Goal: Find specific page/section: Find specific page/section

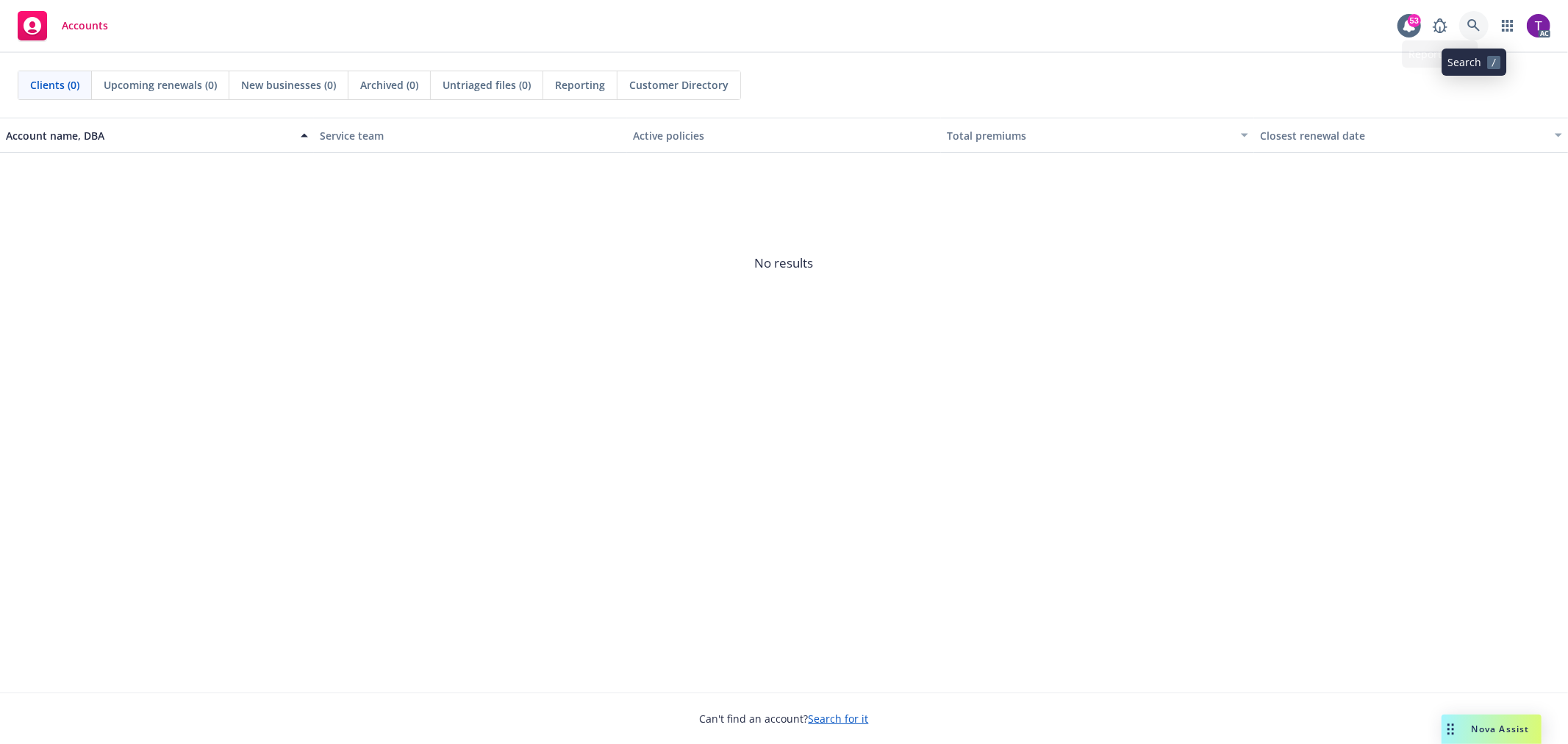
click at [1472, 16] on link at bounding box center [1473, 26] width 29 height 29
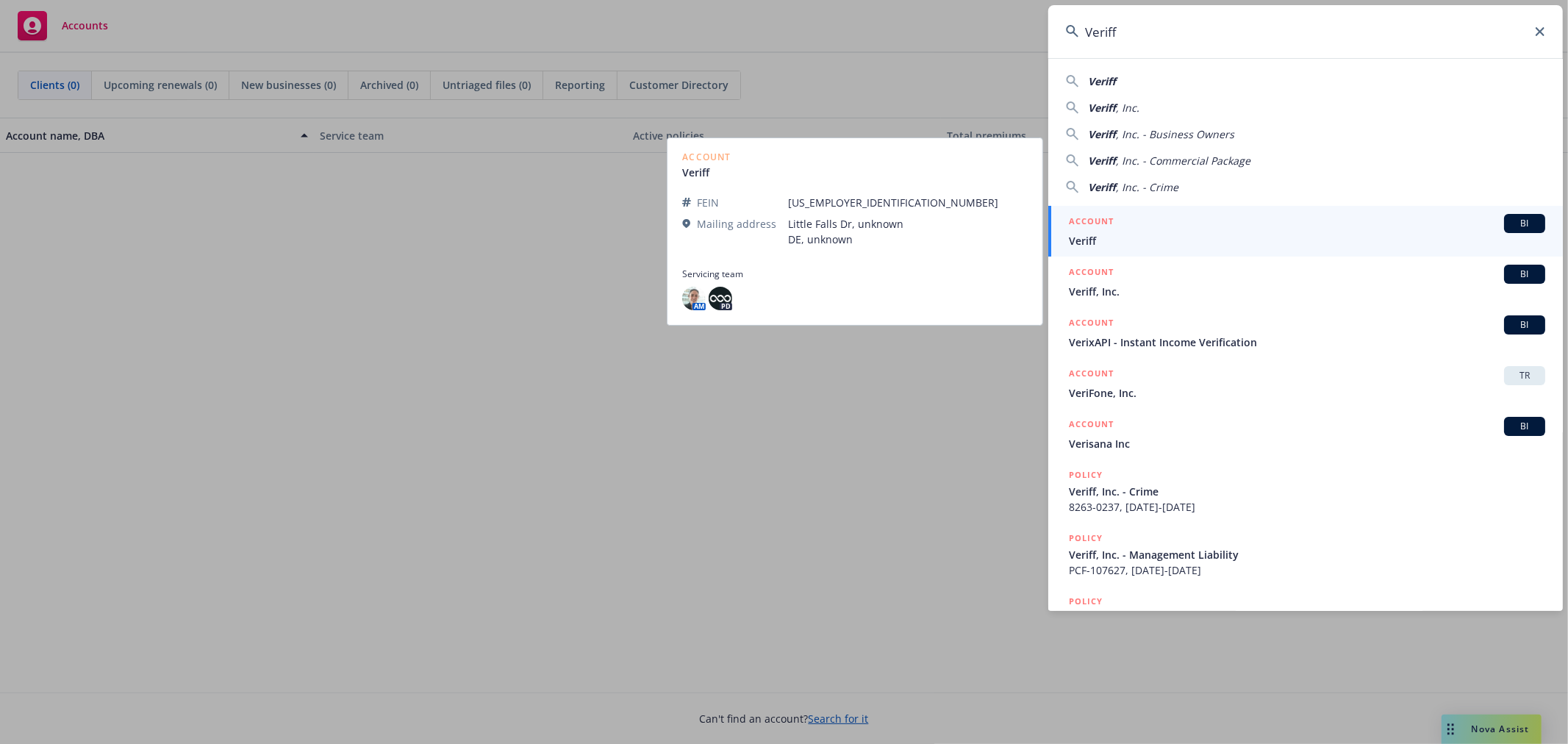
type input "Veriff"
click at [1127, 245] on span "Veriff" at bounding box center [1306, 241] width 476 height 16
